Goal: Transaction & Acquisition: Purchase product/service

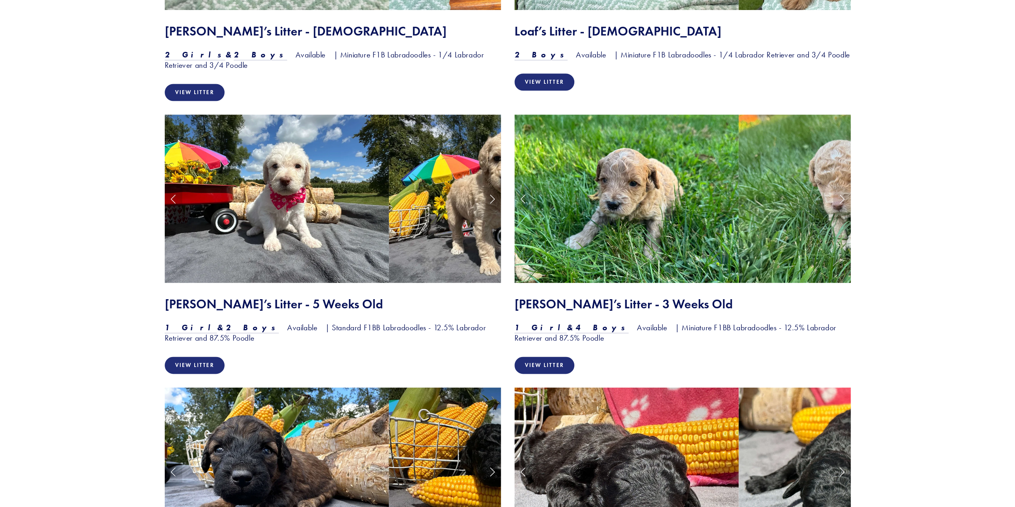
scroll to position [903, 0]
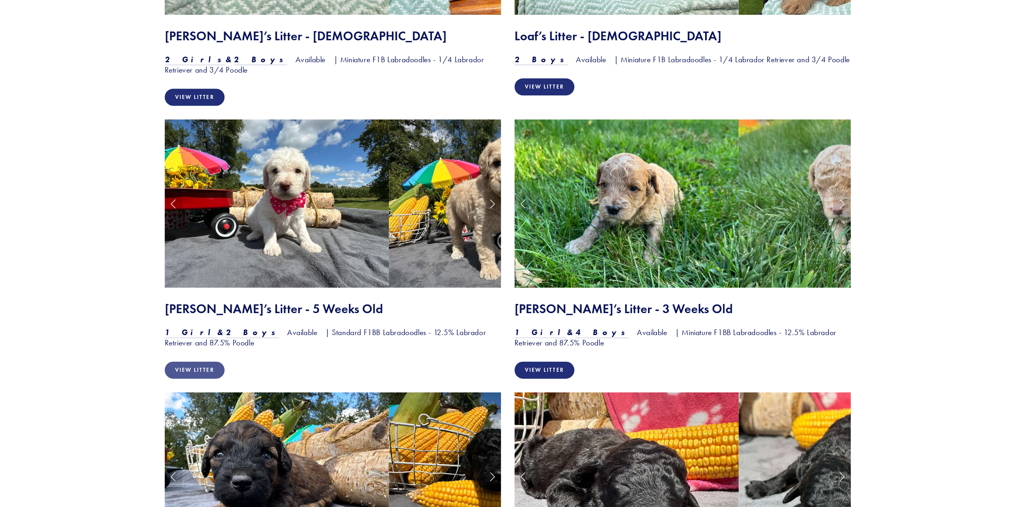
click at [191, 368] on link "View Litter" at bounding box center [195, 369] width 60 height 17
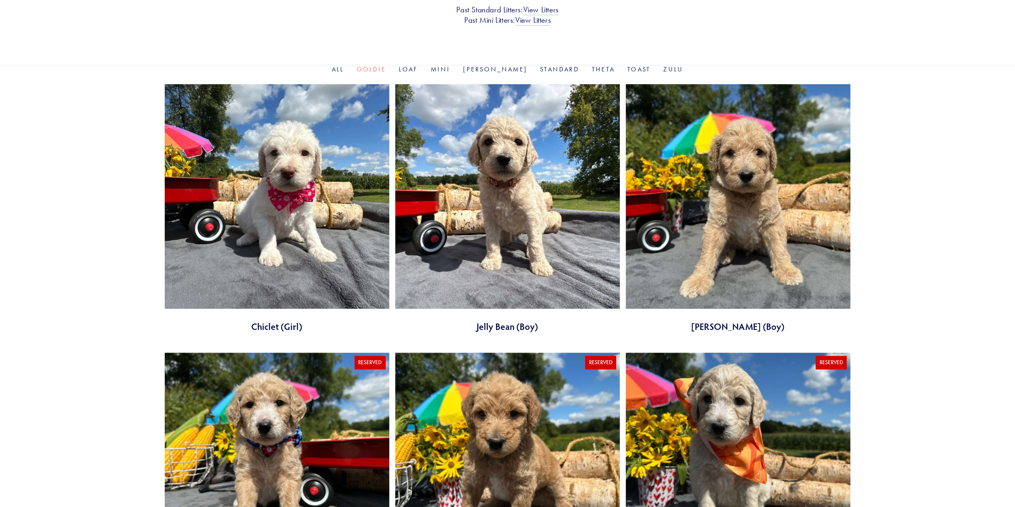
scroll to position [226, 0]
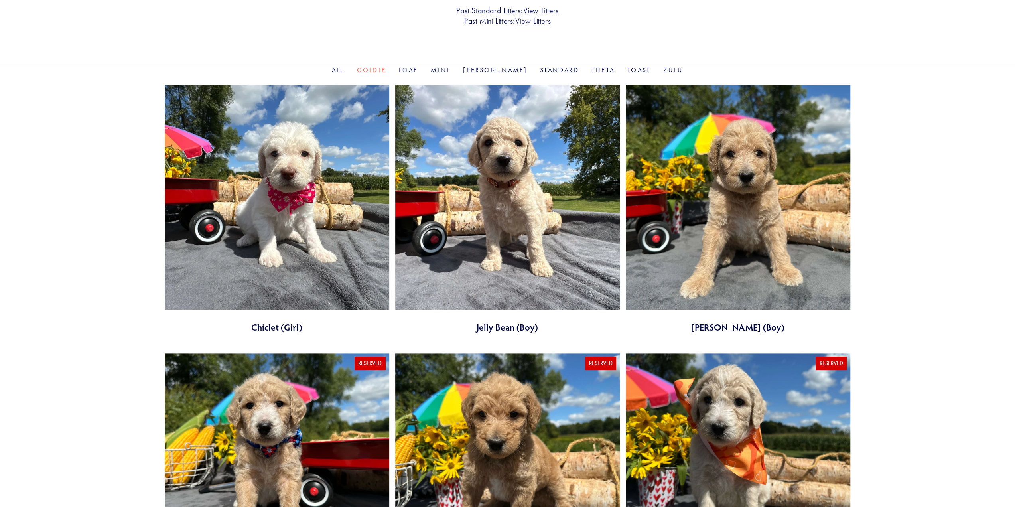
click at [506, 203] on link at bounding box center [507, 209] width 224 height 248
